Goal: Transaction & Acquisition: Book appointment/travel/reservation

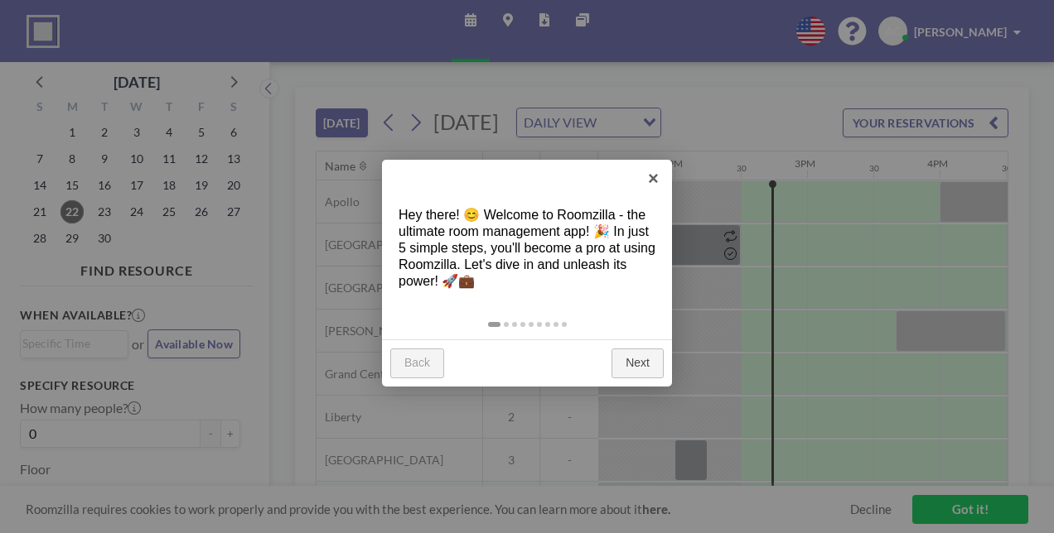
scroll to position [0, 1855]
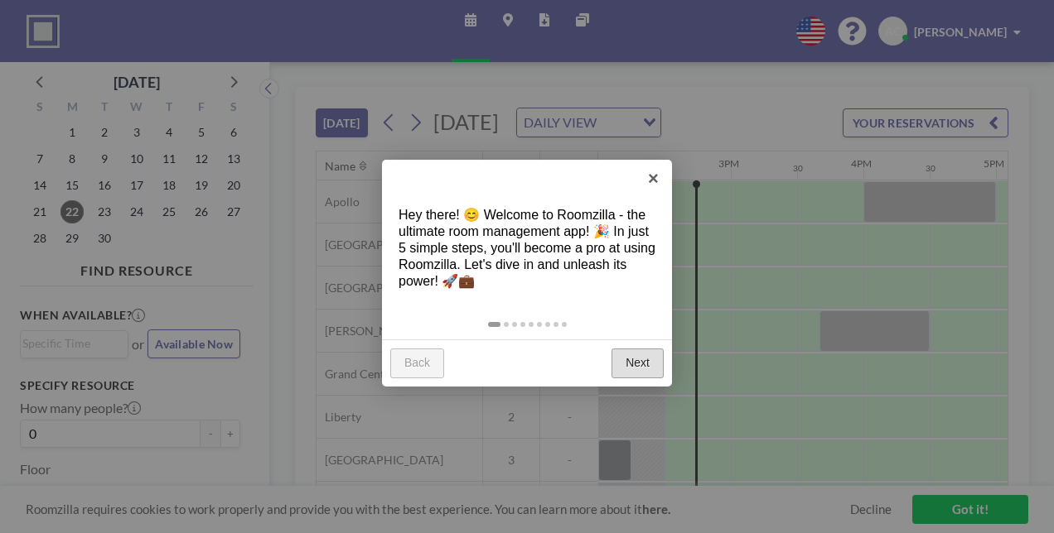
click at [631, 368] on link "Next" at bounding box center [637, 364] width 52 height 30
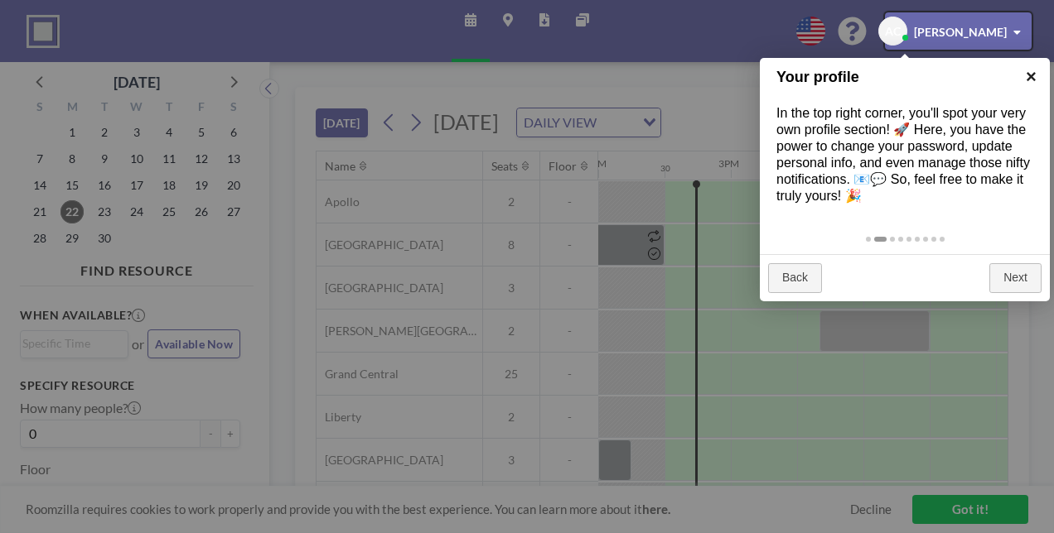
click at [1022, 84] on link "×" at bounding box center [1030, 76] width 37 height 37
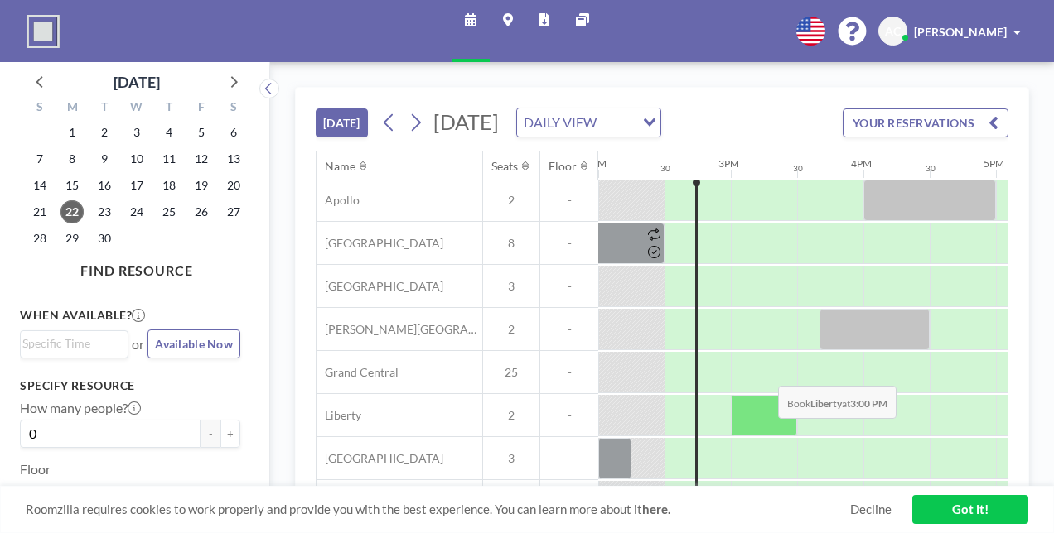
scroll to position [63, 1855]
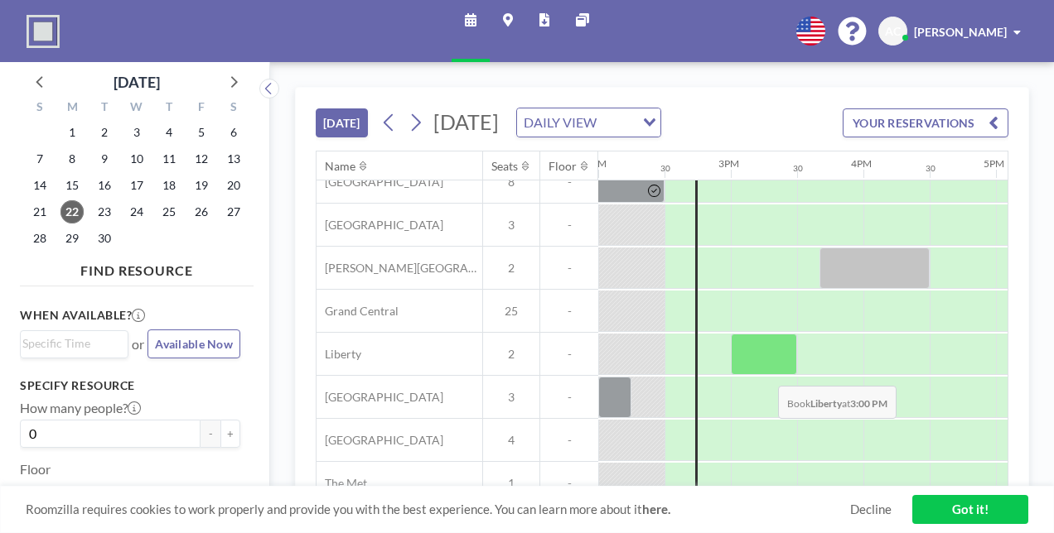
drag, startPoint x: 760, startPoint y: 421, endPoint x: 764, endPoint y: 389, distance: 31.7
click at [764, 389] on div "Apollo 2 - [GEOGRAPHIC_DATA] 8 - [GEOGRAPHIC_DATA] 3 - [PERSON_NAME][GEOGRAPHIC…" at bounding box center [192, 312] width 3462 height 388
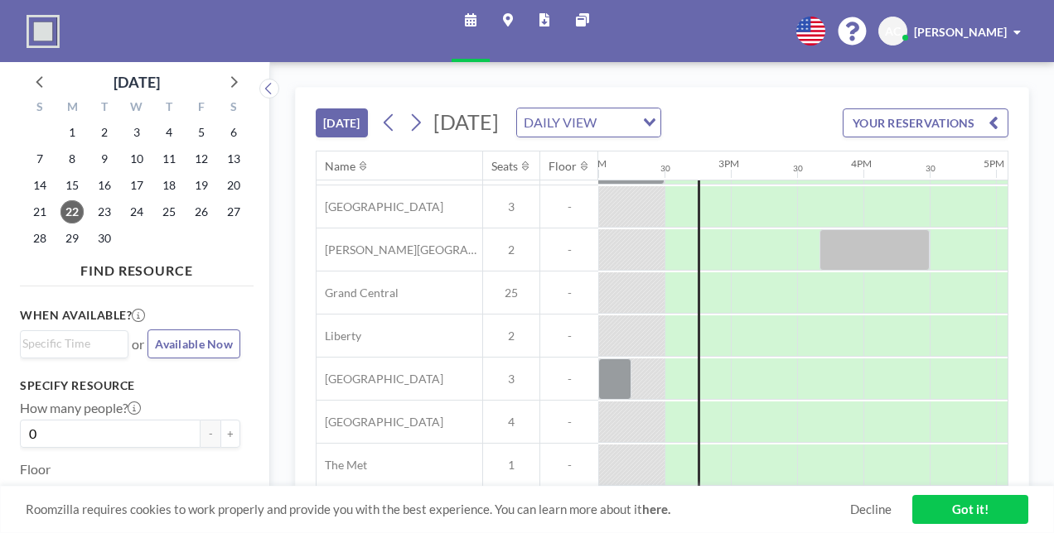
click at [747, 322] on div at bounding box center [333, 336] width 3181 height 43
click at [759, 330] on div at bounding box center [764, 336] width 66 height 41
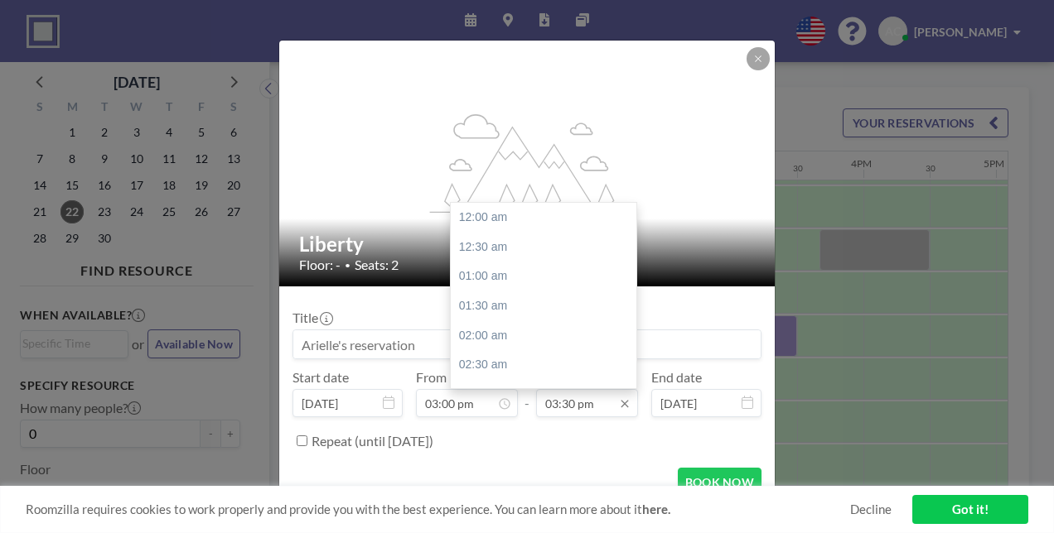
scroll to position [914, 0]
click at [602, 402] on input "03:30 pm" at bounding box center [587, 403] width 102 height 28
click at [477, 234] on div "04:00 pm" at bounding box center [548, 248] width 194 height 30
type input "04:00 pm"
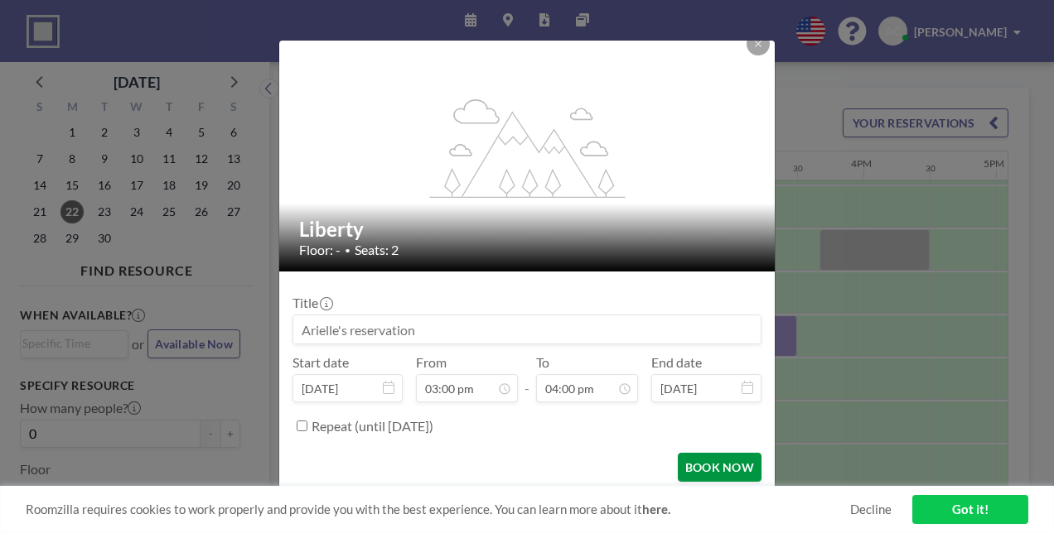
scroll to position [943, 0]
click at [702, 470] on button "BOOK NOW" at bounding box center [720, 467] width 84 height 29
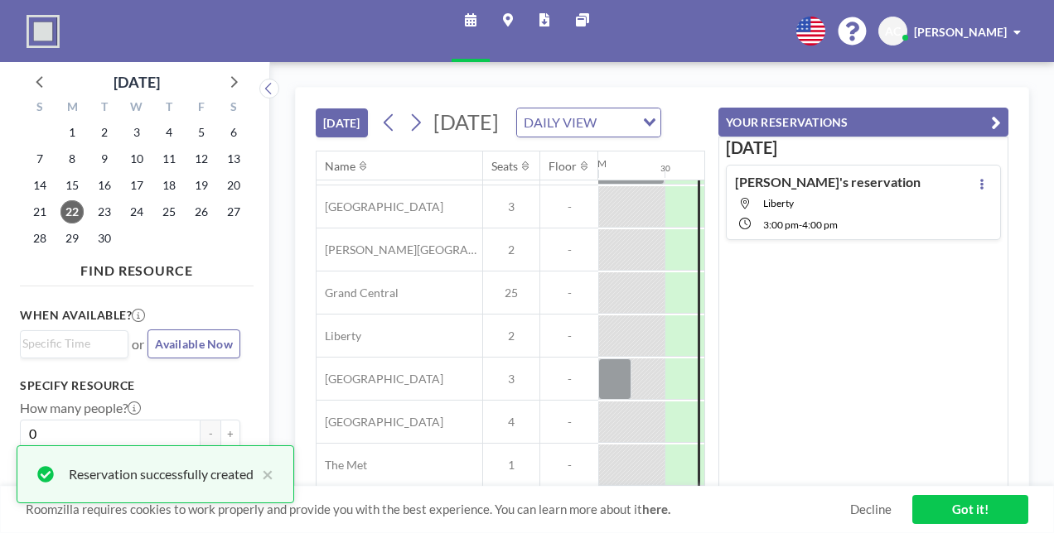
click at [591, 94] on div "[DATE] [DATE] DAILY VIEW Loading..." at bounding box center [510, 119] width 389 height 63
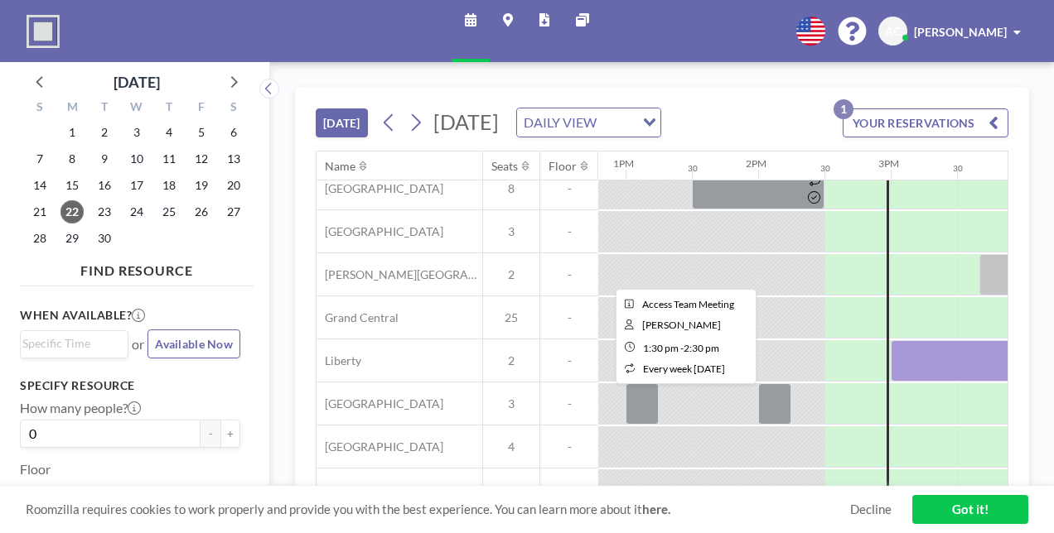
scroll to position [58, 1696]
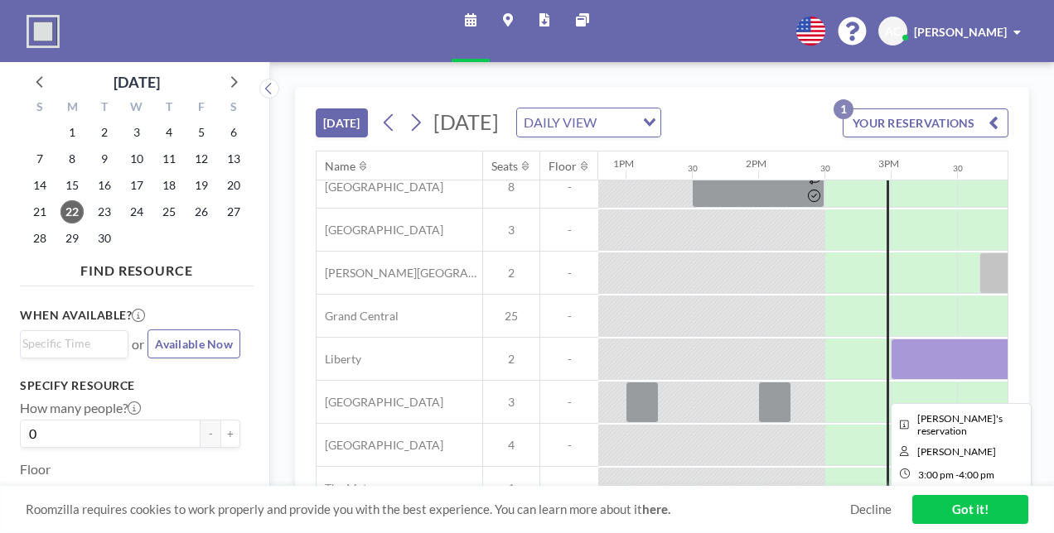
click at [914, 377] on div at bounding box center [956, 359] width 133 height 41
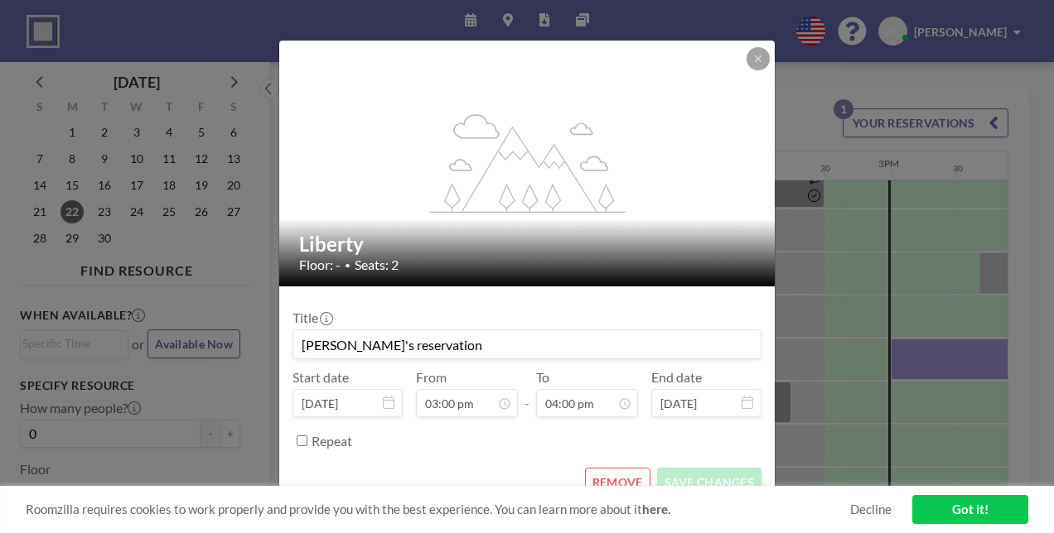
click at [914, 377] on div "flex-grow: 1.2; Liberty Floor: - • Seats: 2 Title [PERSON_NAME]'s reservation S…" at bounding box center [527, 266] width 1054 height 533
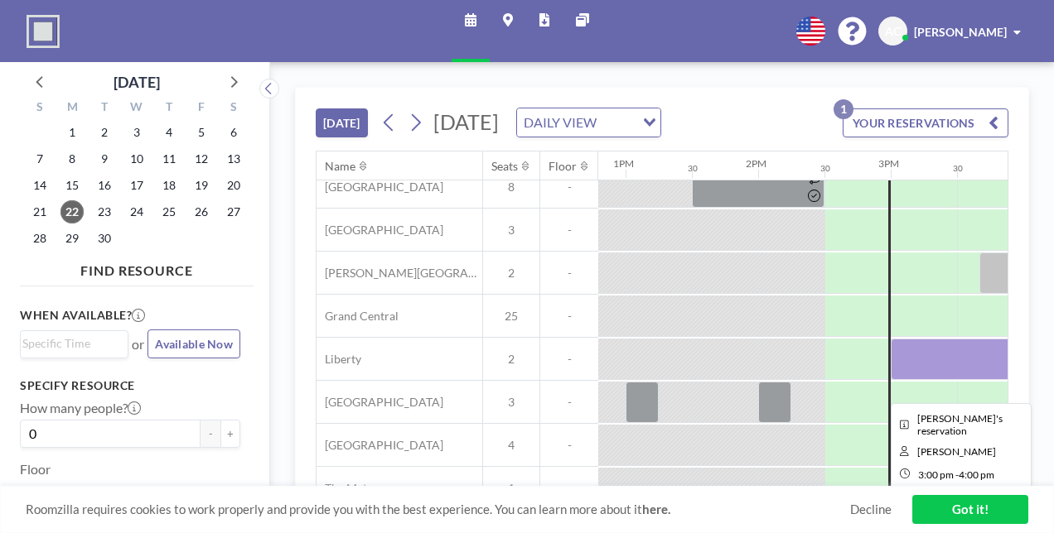
click at [914, 377] on div at bounding box center [956, 359] width 133 height 41
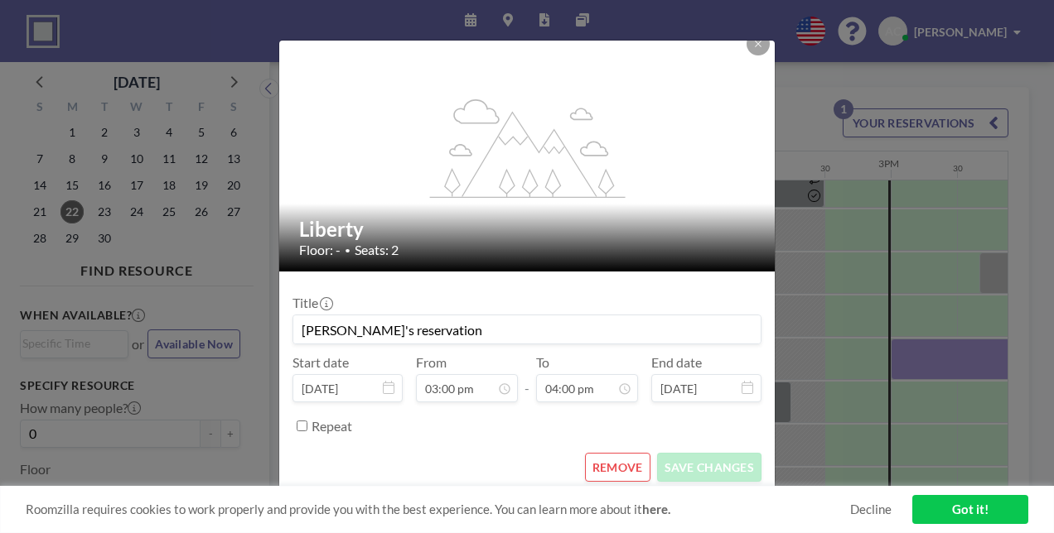
scroll to position [0, 0]
click at [619, 456] on button "REMOVE" at bounding box center [617, 467] width 65 height 29
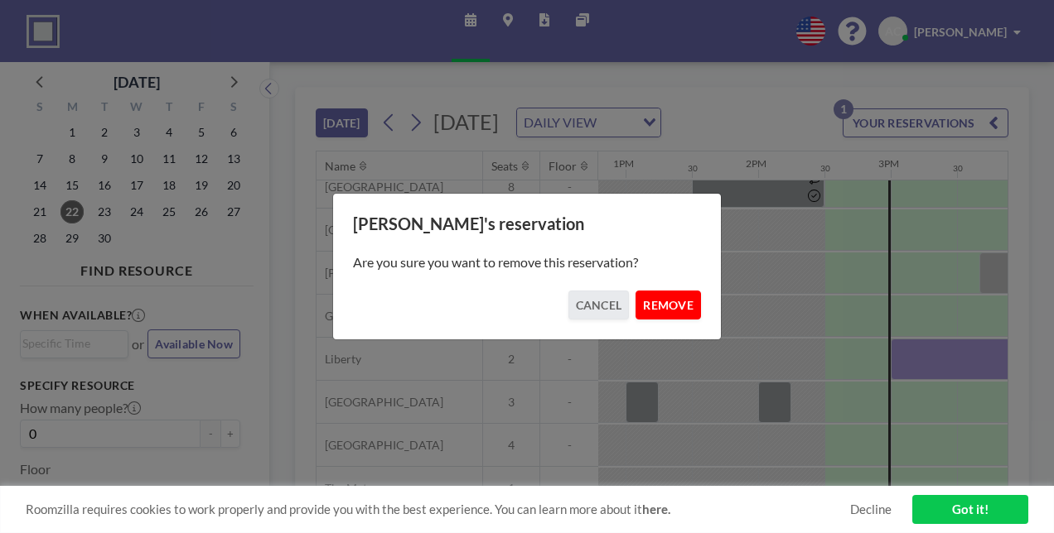
click at [656, 314] on button "REMOVE" at bounding box center [667, 305] width 65 height 29
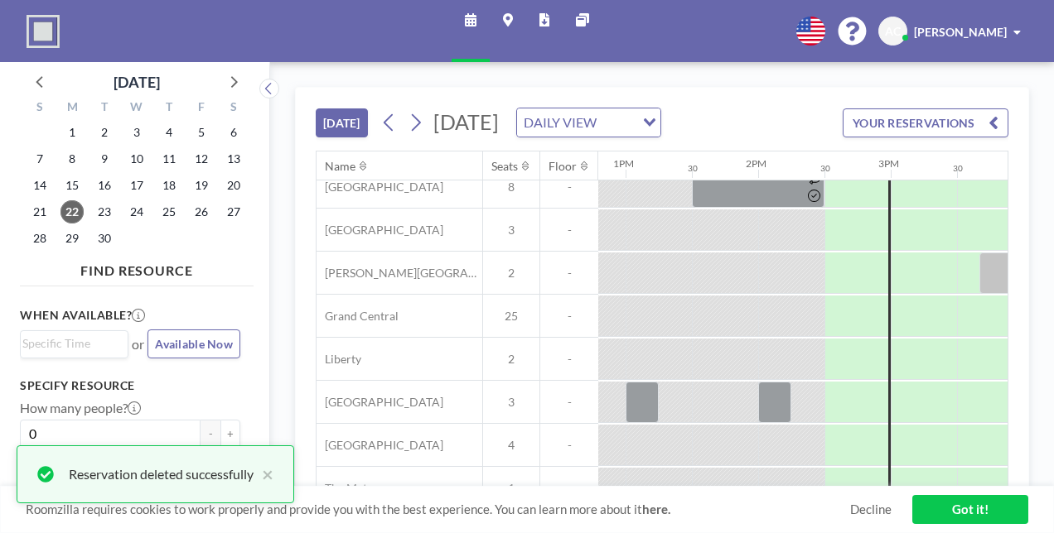
scroll to position [110, 1696]
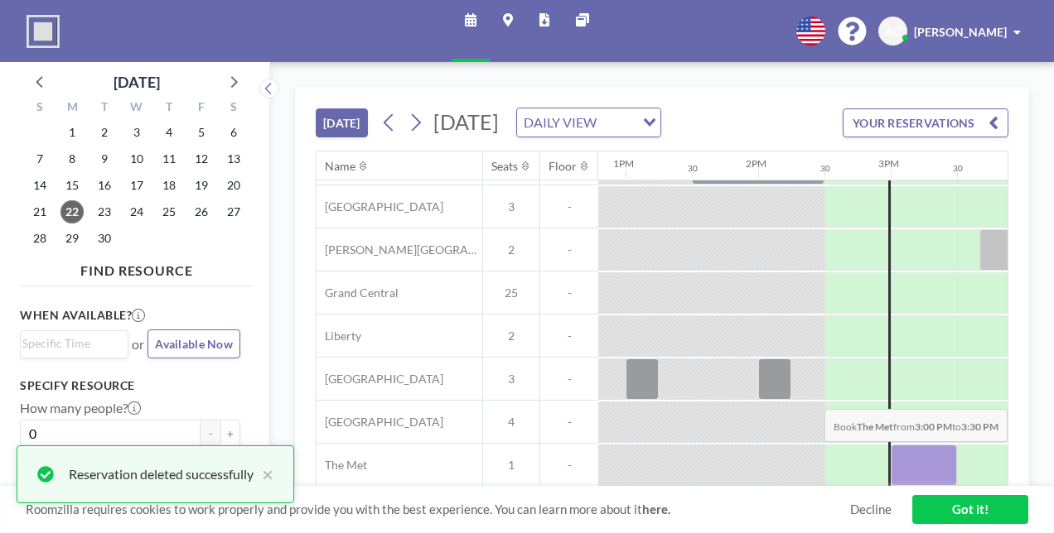
click at [906, 475] on div at bounding box center [923, 465] width 66 height 41
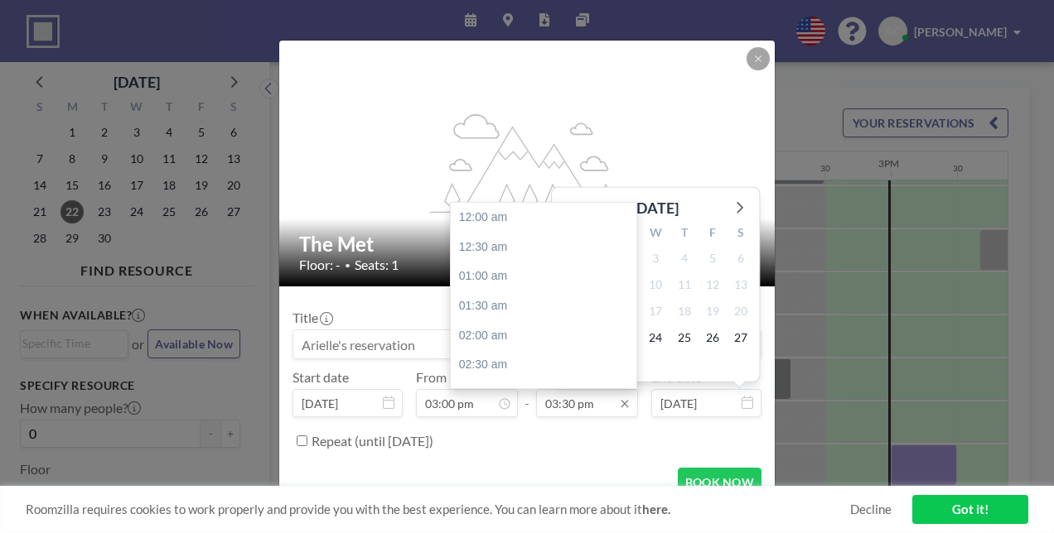
scroll to position [914, 0]
click at [599, 391] on input "03:30 pm" at bounding box center [587, 403] width 102 height 28
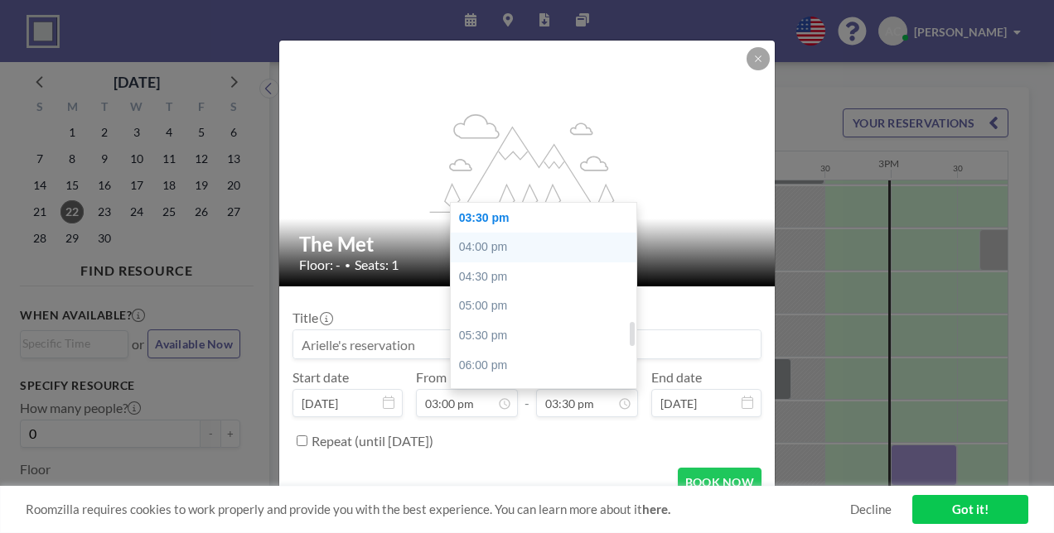
click at [475, 235] on div "04:00 pm" at bounding box center [548, 248] width 194 height 30
type input "04:00 pm"
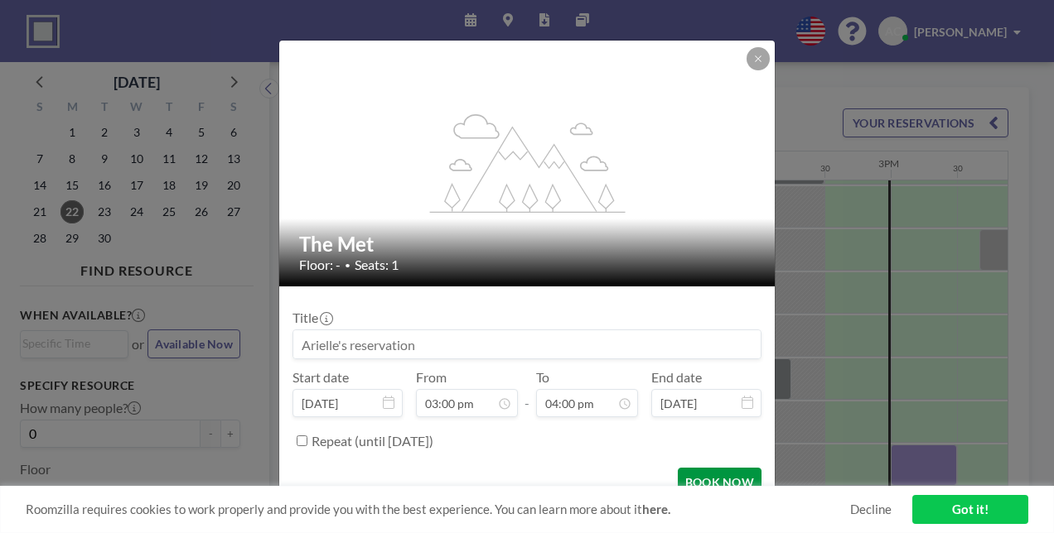
click at [696, 482] on button "BOOK NOW" at bounding box center [720, 482] width 84 height 29
